Goal: Transaction & Acquisition: Book appointment/travel/reservation

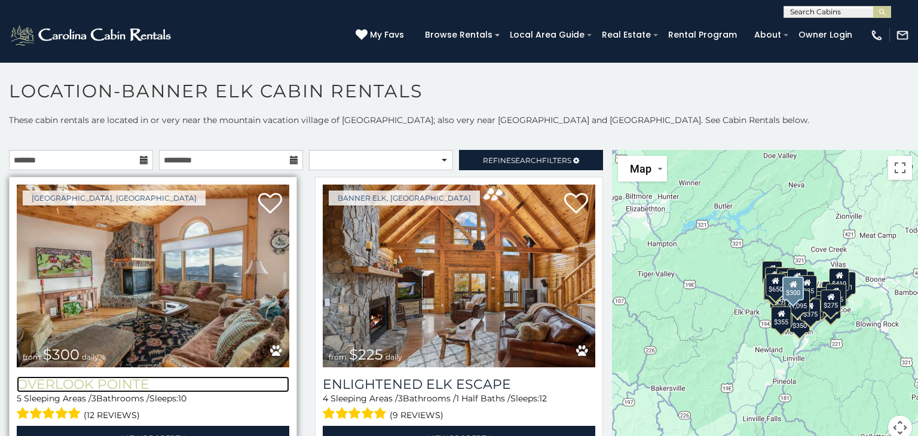
click at [110, 384] on h3 "Overlook Pointe" at bounding box center [153, 384] width 273 height 16
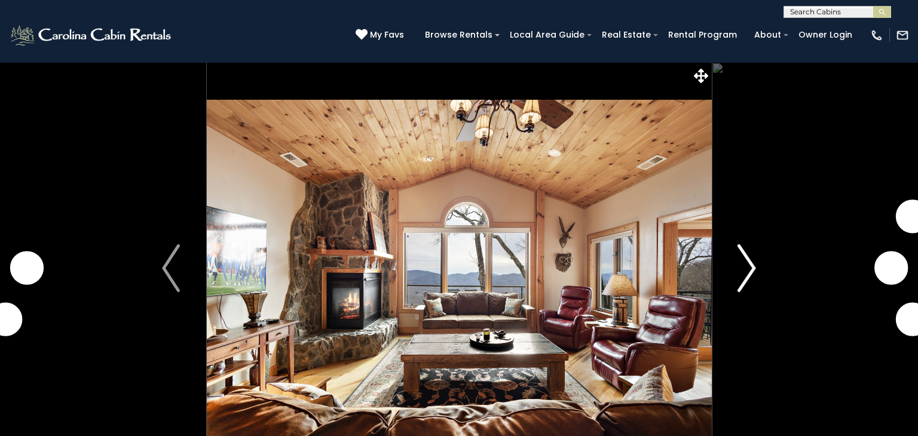
click at [739, 281] on img "Next" at bounding box center [747, 268] width 18 height 48
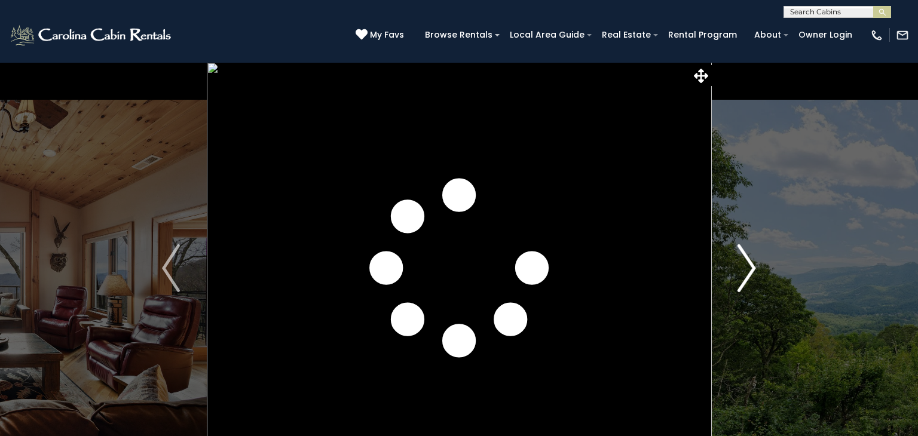
click at [739, 281] on img "Next" at bounding box center [747, 268] width 18 height 48
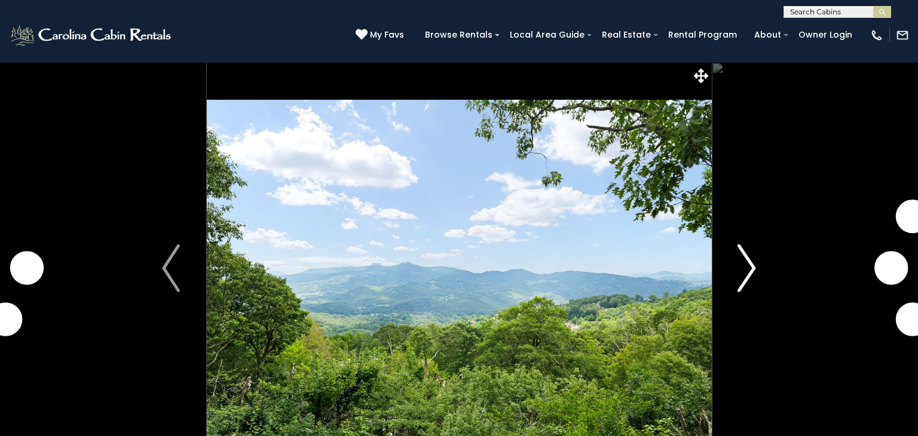
click at [739, 281] on img "Next" at bounding box center [747, 268] width 18 height 48
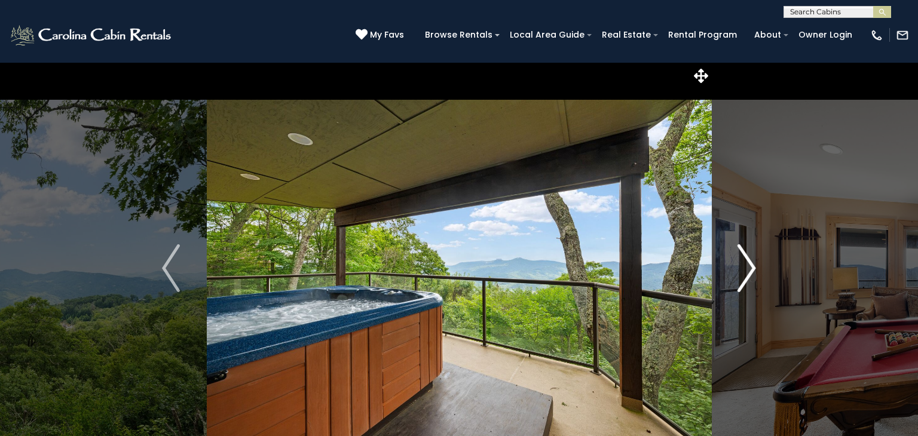
click at [739, 281] on img "Next" at bounding box center [747, 268] width 18 height 48
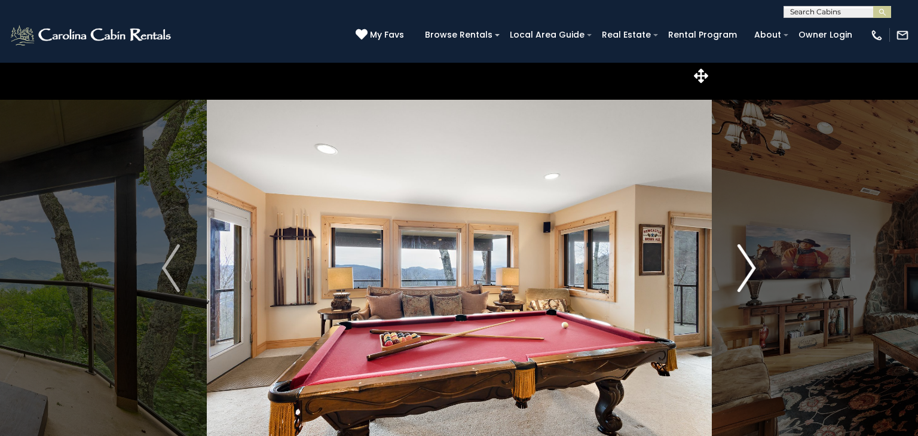
click at [739, 281] on img "Next" at bounding box center [747, 268] width 18 height 48
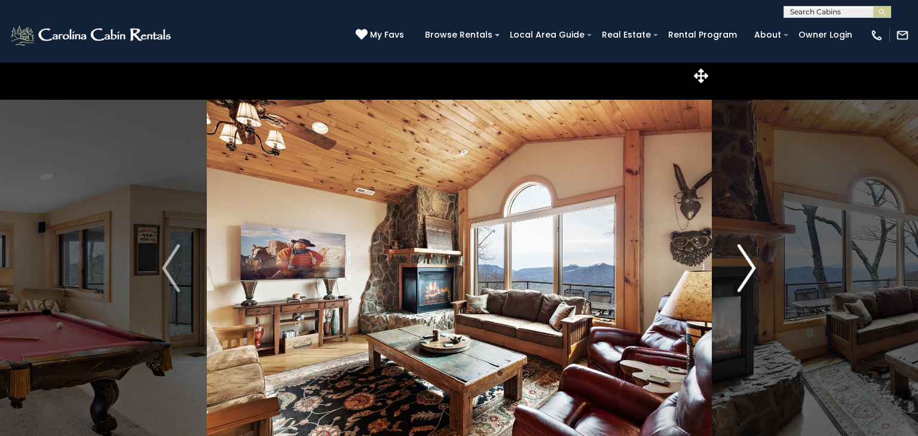
click at [739, 281] on img "Next" at bounding box center [747, 268] width 18 height 48
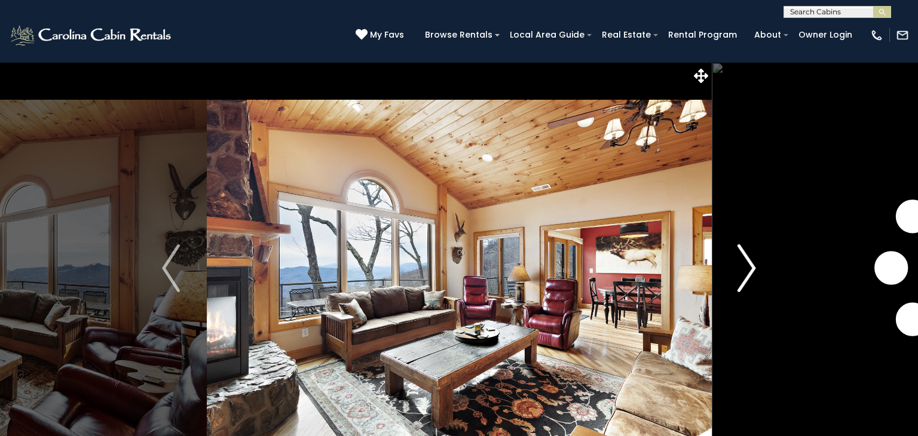
click at [739, 281] on img "Next" at bounding box center [747, 268] width 18 height 48
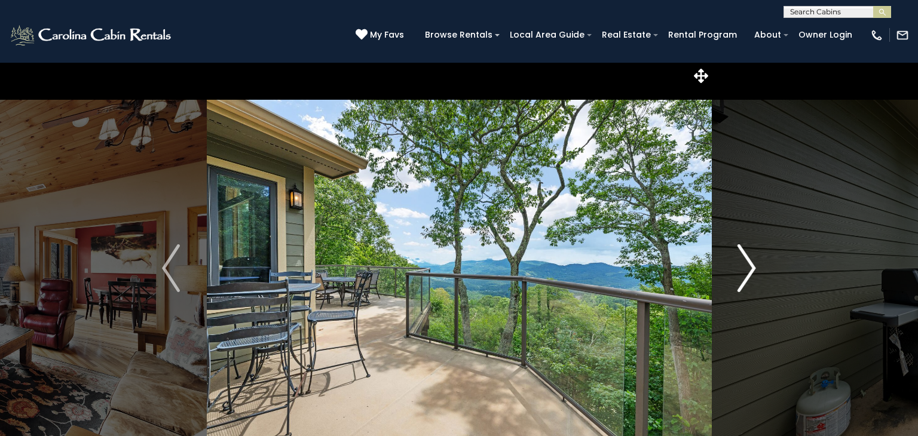
click at [739, 281] on img "Next" at bounding box center [747, 268] width 18 height 48
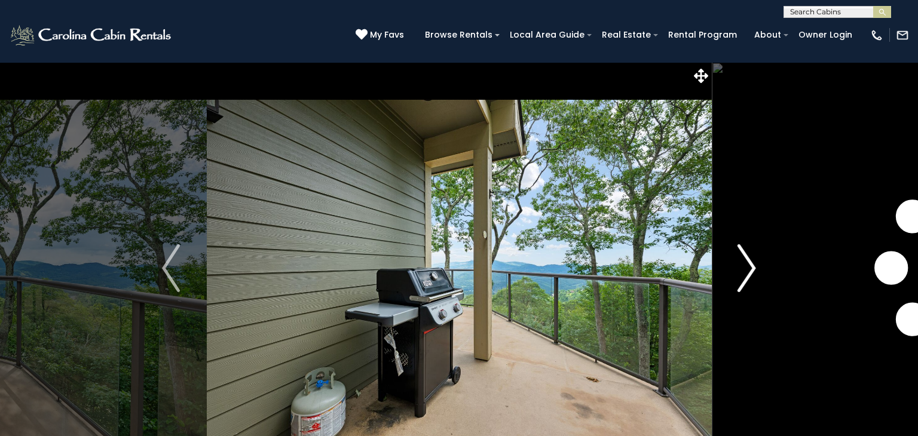
click at [739, 281] on img "Next" at bounding box center [747, 268] width 18 height 48
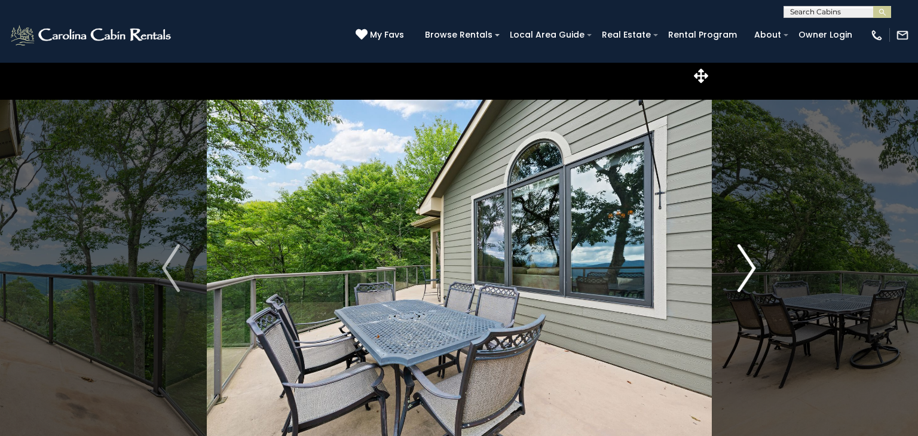
click at [739, 281] on img "Next" at bounding box center [747, 268] width 18 height 48
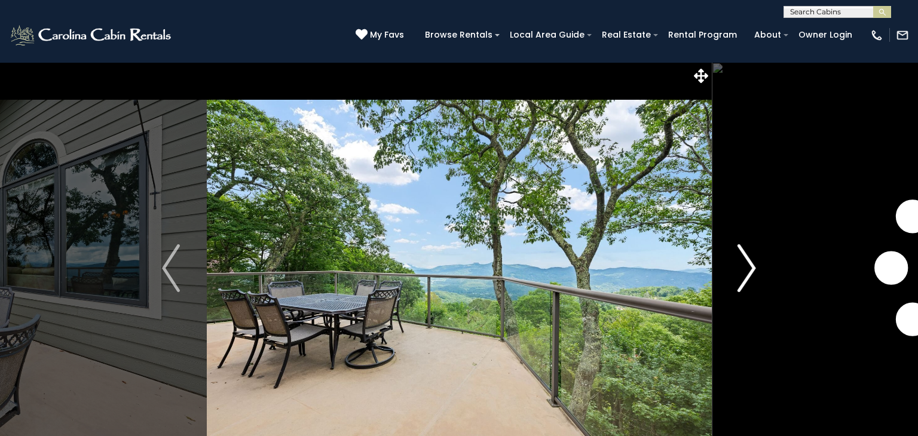
click at [739, 281] on img "Next" at bounding box center [747, 268] width 18 height 48
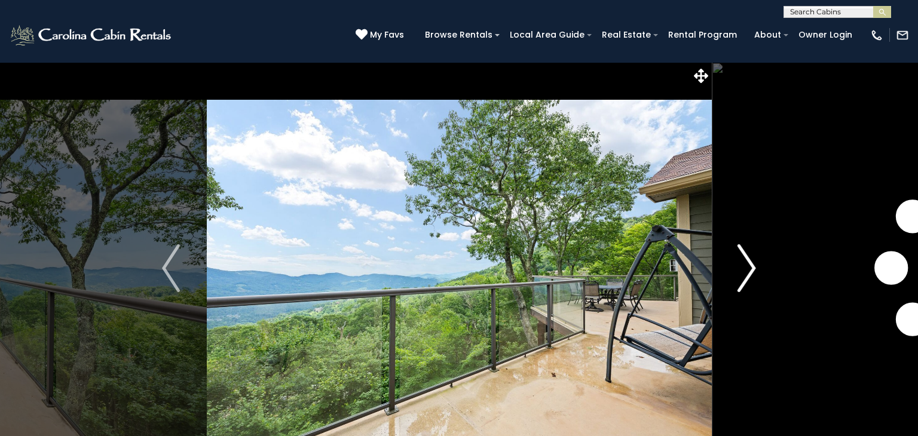
click at [739, 281] on img "Next" at bounding box center [747, 268] width 18 height 48
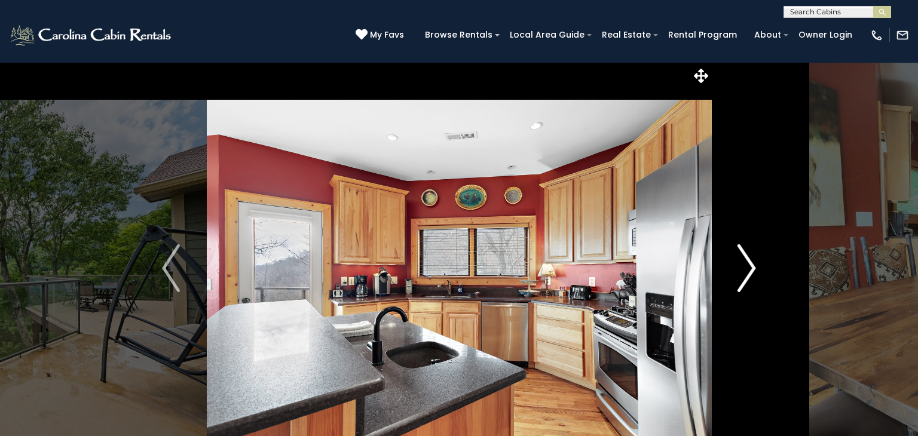
click at [739, 281] on img "Next" at bounding box center [747, 268] width 18 height 48
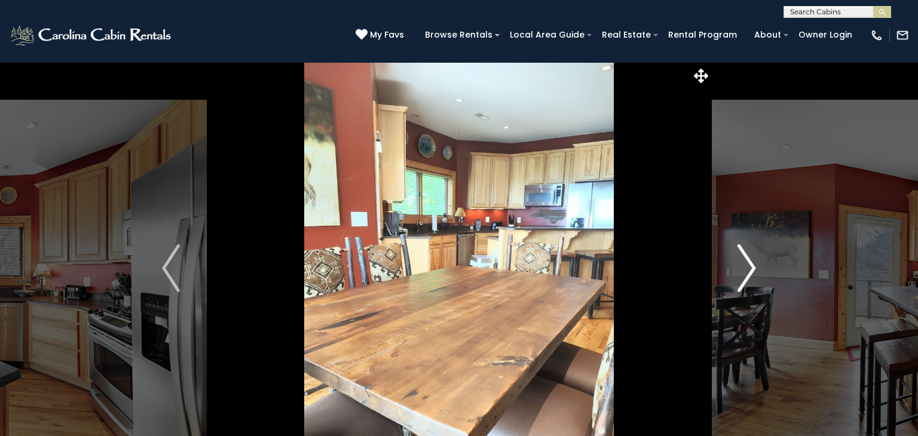
click at [739, 281] on img "Next" at bounding box center [747, 268] width 18 height 48
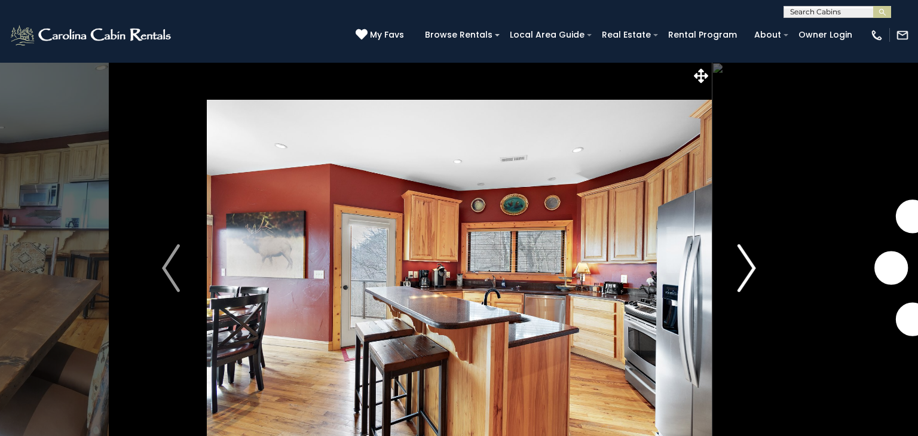
click at [739, 281] on img "Next" at bounding box center [747, 268] width 18 height 48
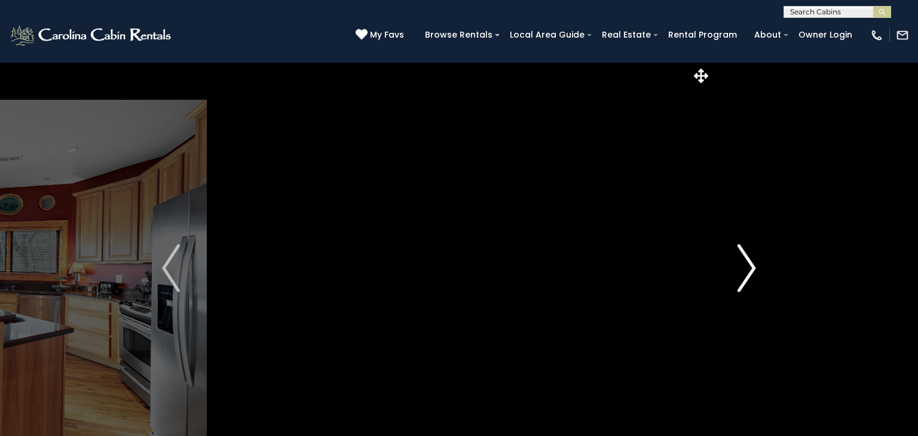
click at [739, 281] on img "Next" at bounding box center [747, 268] width 18 height 48
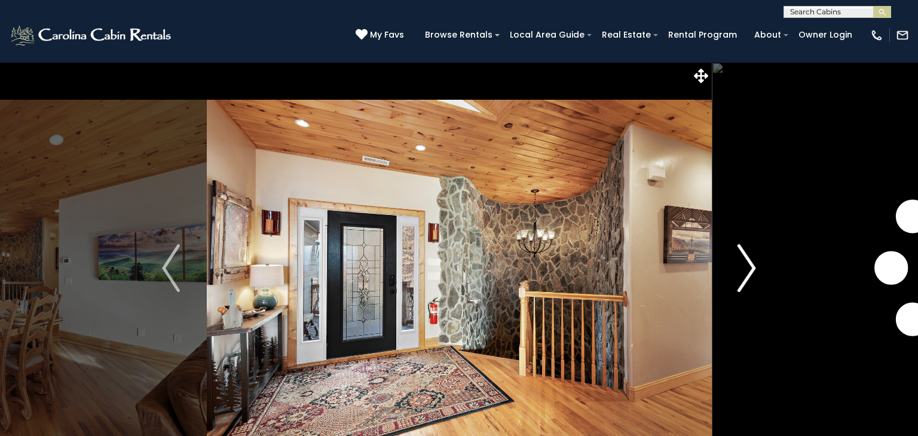
click at [739, 281] on img "Next" at bounding box center [747, 268] width 18 height 48
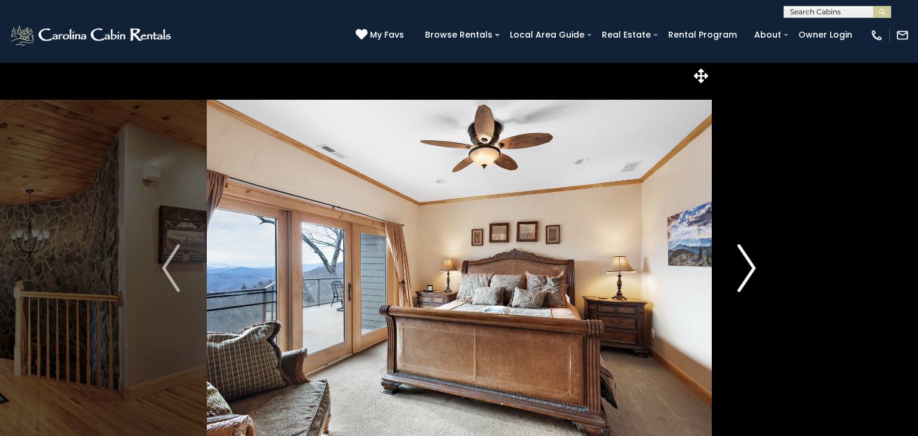
click at [739, 281] on img "Next" at bounding box center [747, 268] width 18 height 48
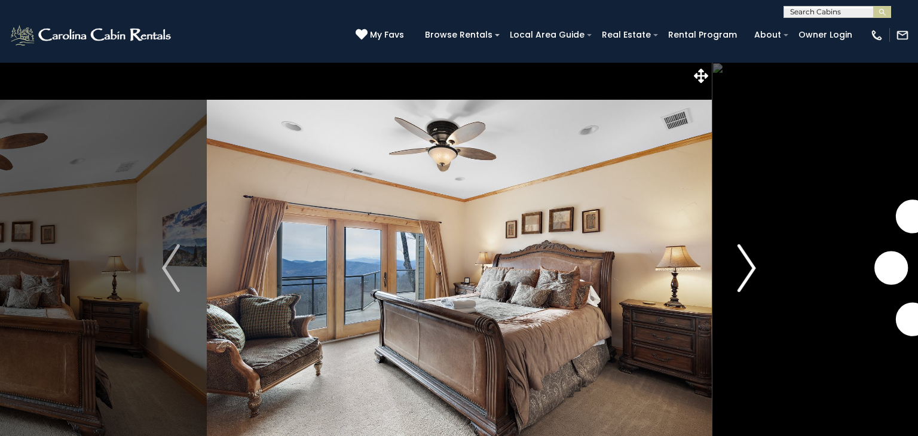
click at [739, 281] on img "Next" at bounding box center [747, 268] width 18 height 48
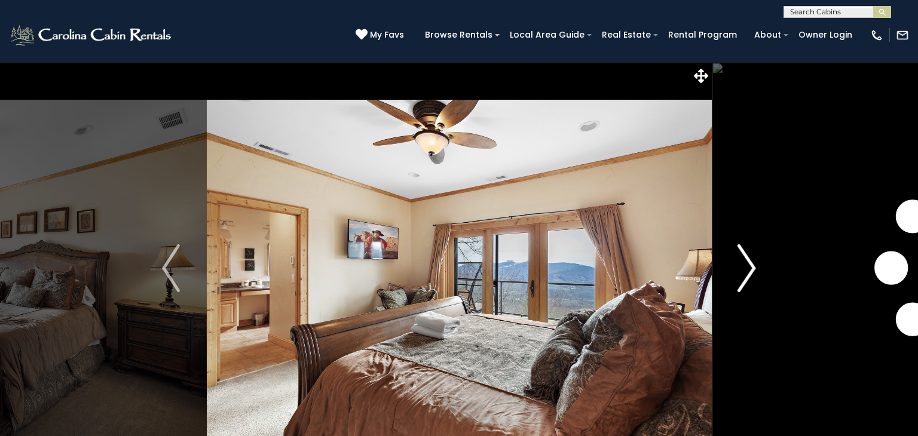
click at [739, 281] on img "Next" at bounding box center [747, 268] width 18 height 48
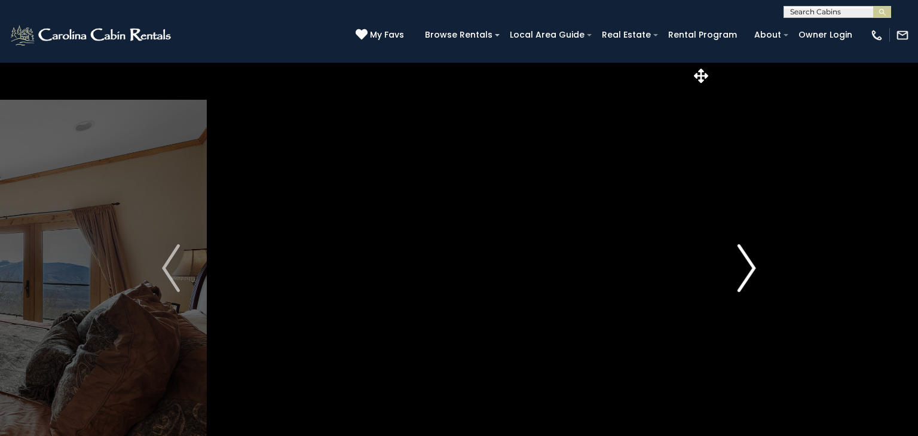
click at [739, 281] on img "Next" at bounding box center [747, 268] width 18 height 48
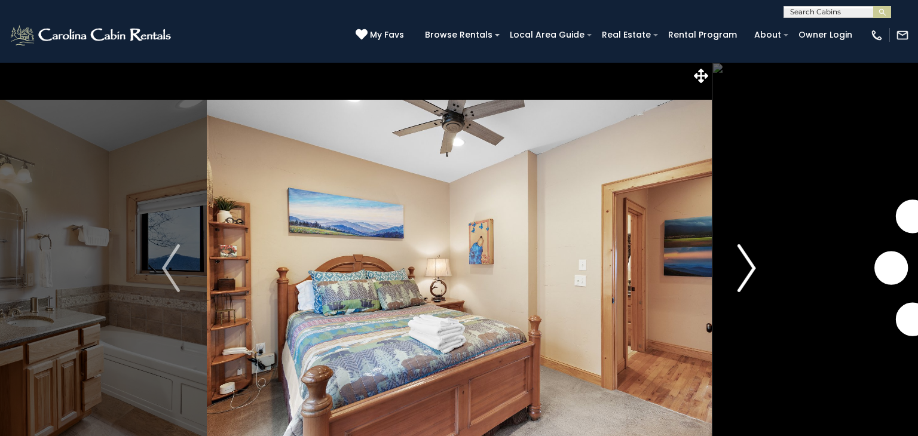
click at [739, 281] on img "Next" at bounding box center [747, 268] width 18 height 48
